Goal: Task Accomplishment & Management: Complete application form

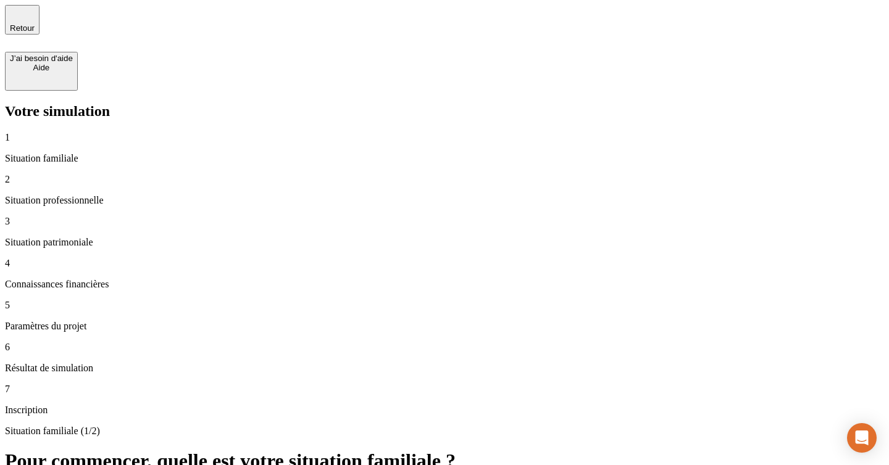
click at [80, 300] on div "5 Paramètres du projet" at bounding box center [444, 316] width 879 height 32
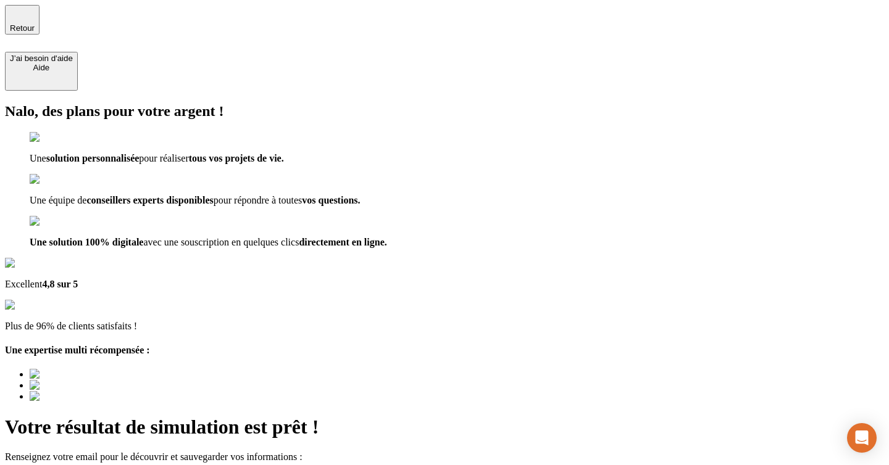
drag, startPoint x: 580, startPoint y: 161, endPoint x: 320, endPoint y: 166, distance: 260.6
click at [320, 166] on div "Nalo, des plans pour votre argent ! Une solution personnalisée pour réaliser to…" at bounding box center [444, 311] width 879 height 417
click at [353, 103] on h2 "Nalo, des plans pour votre argent !" at bounding box center [444, 111] width 879 height 17
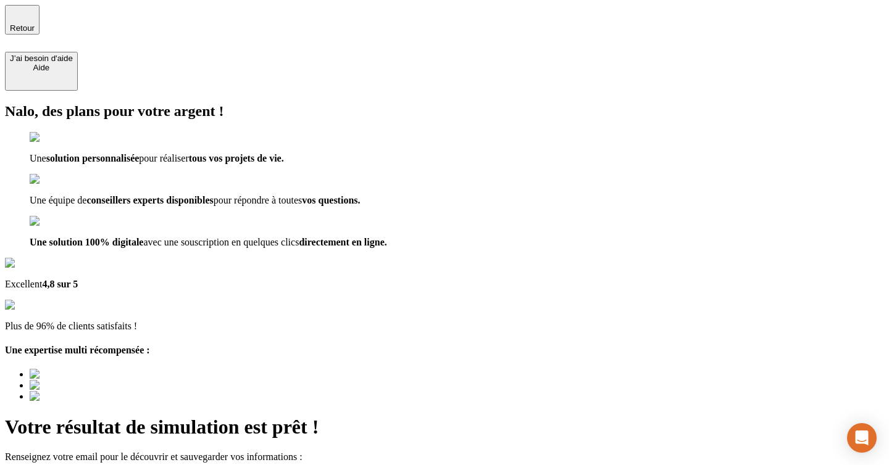
click at [438, 212] on div "Nalo, des plans pour votre argent ! Une solution personnalisée pour réaliser to…" at bounding box center [444, 252] width 879 height 299
click at [277, 243] on div "Nalo, des plans pour votre argent ! Une solution personnalisée pour réaliser to…" at bounding box center [444, 175] width 879 height 145
click at [35, 23] on span "Retour" at bounding box center [22, 27] width 25 height 9
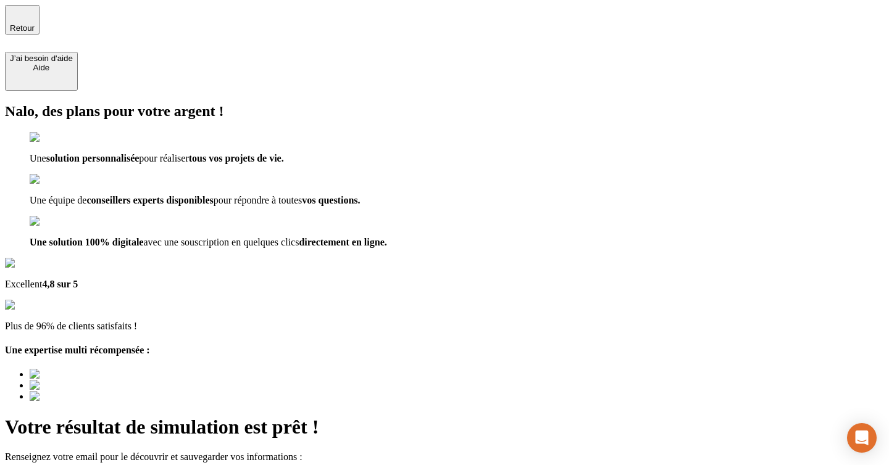
click at [35, 23] on span "Retour" at bounding box center [22, 27] width 25 height 9
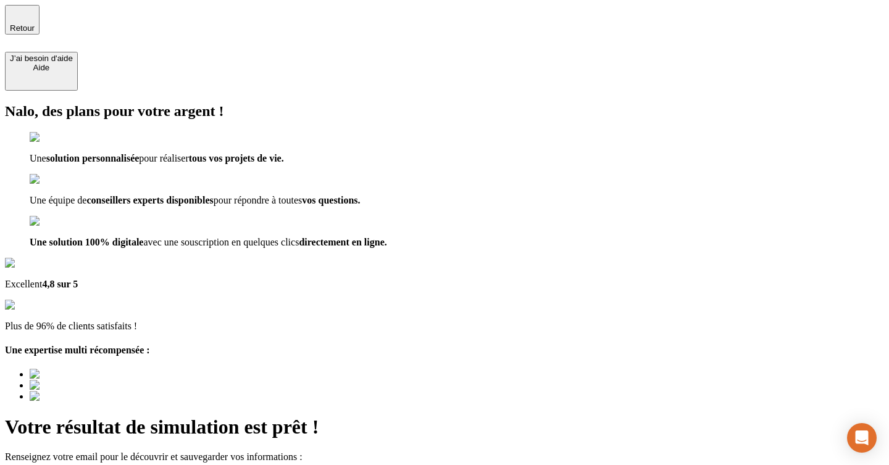
type input "testdelphine@h"
click at [398, 248] on div "Nalo, des plans pour votre argent ! Une solution personnalisée pour réaliser to…" at bounding box center [444, 175] width 879 height 145
